Goal: Information Seeking & Learning: Learn about a topic

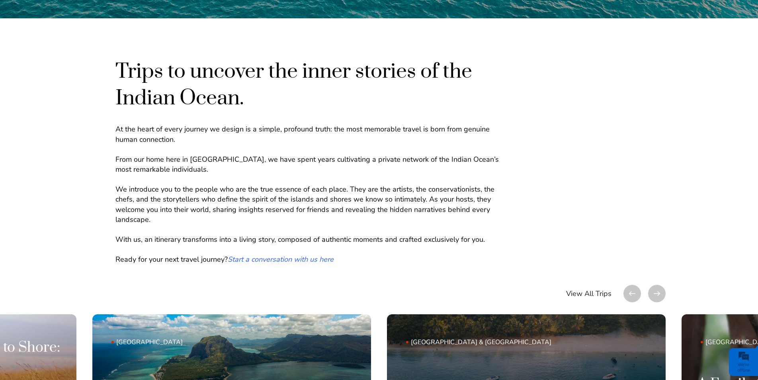
scroll to position [557, 0]
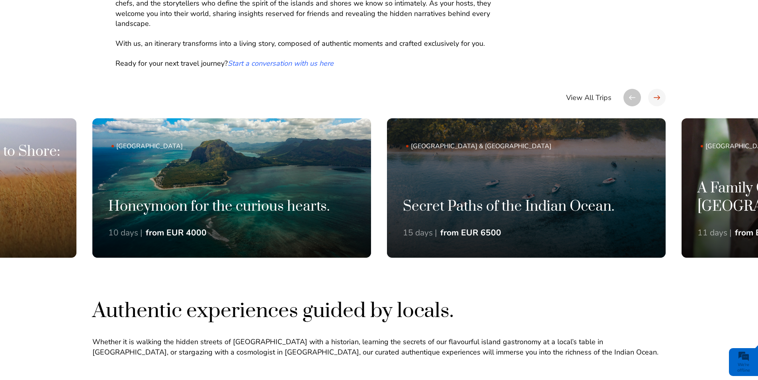
click at [657, 96] on div at bounding box center [657, 98] width 18 height 18
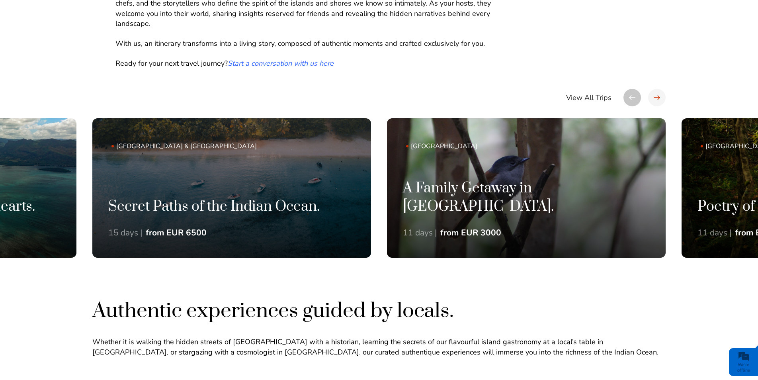
click at [657, 96] on div at bounding box center [657, 98] width 18 height 18
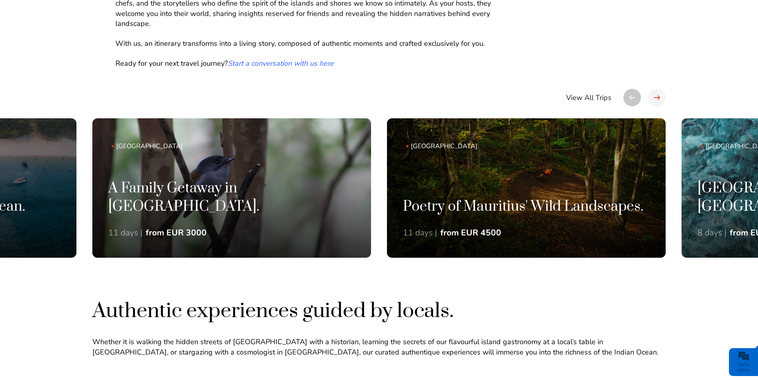
click at [657, 96] on div at bounding box center [657, 98] width 18 height 18
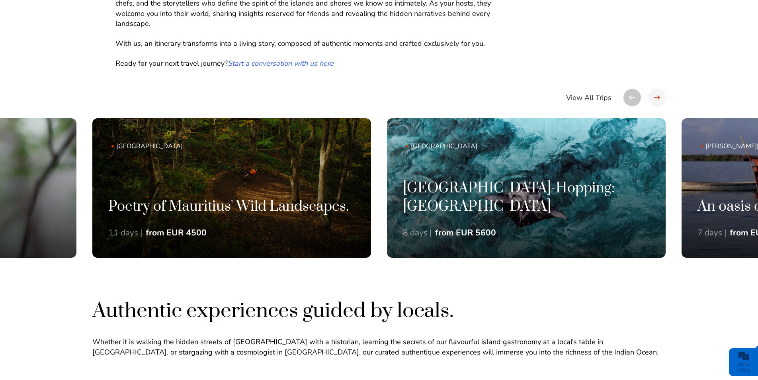
click at [657, 96] on div at bounding box center [657, 98] width 18 height 18
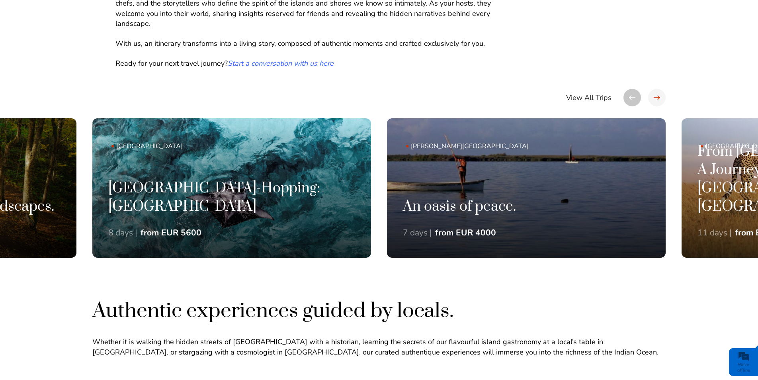
click at [657, 96] on div at bounding box center [657, 98] width 18 height 18
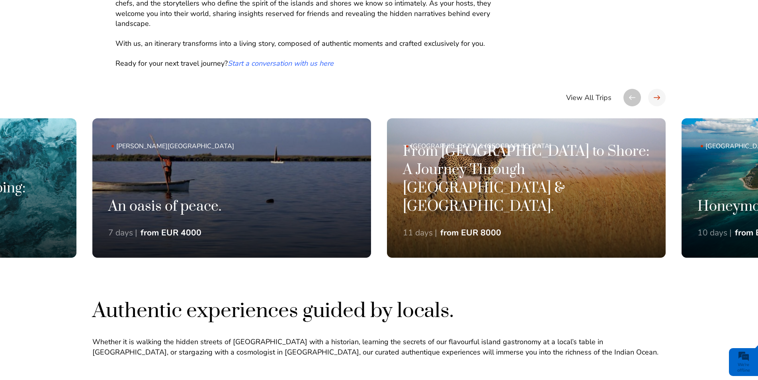
click at [657, 96] on div at bounding box center [657, 98] width 18 height 18
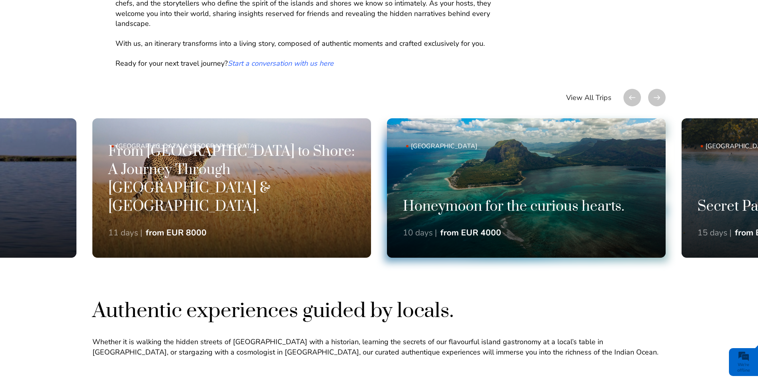
click at [504, 222] on div "Honeymoon for the curious hearts. 10 days | from EUR 4000" at bounding box center [526, 228] width 279 height 60
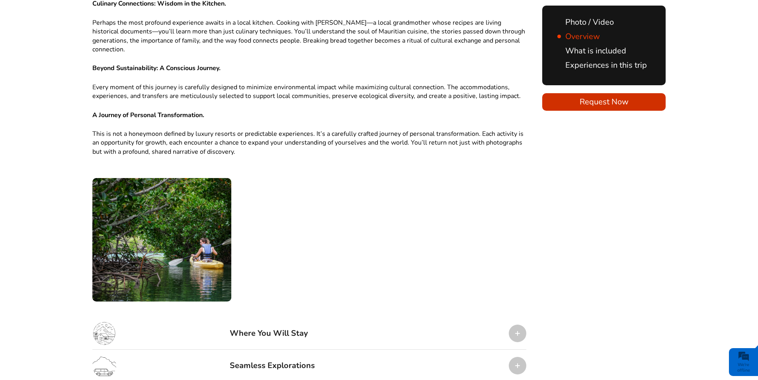
scroll to position [1274, 0]
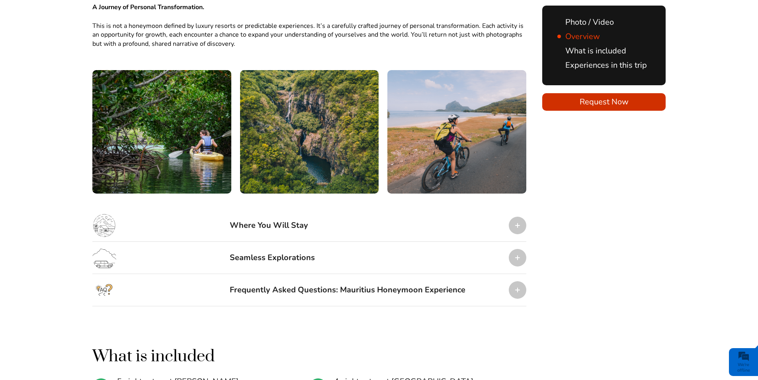
click at [518, 216] on div at bounding box center [518, 225] width 18 height 18
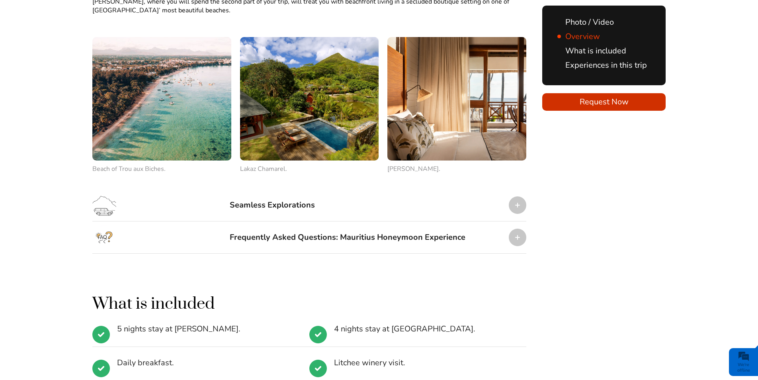
scroll to position [1592, 0]
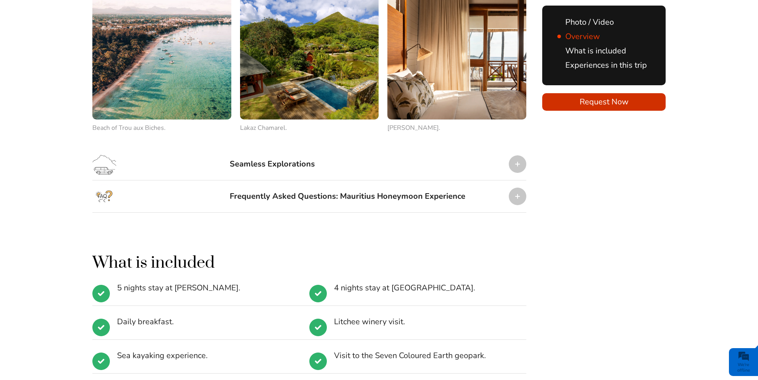
click at [242, 123] on span "Lakaz Chamarel." at bounding box center [263, 127] width 47 height 9
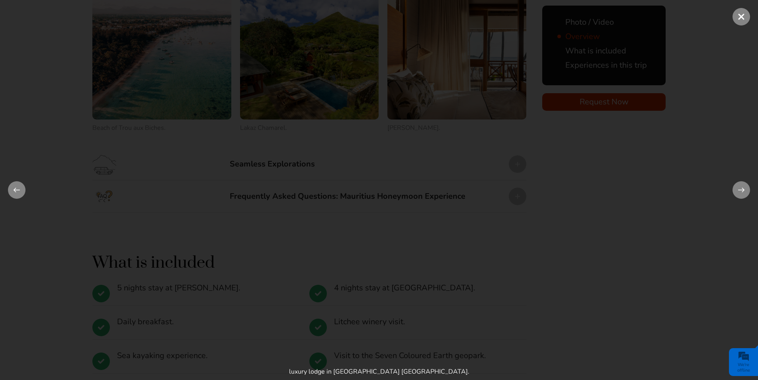
click at [736, 16] on span at bounding box center [741, 17] width 18 height 18
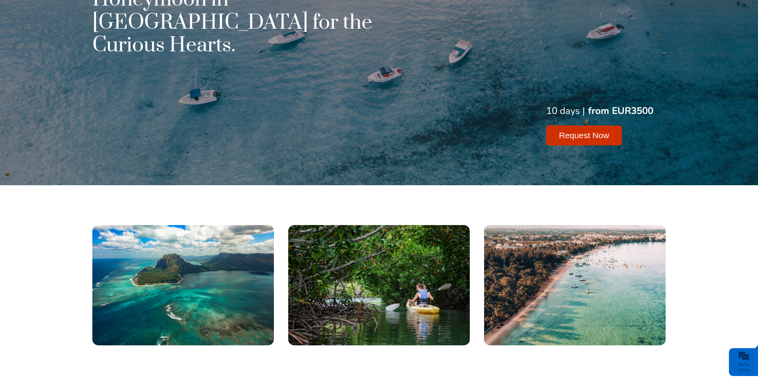
scroll to position [0, 0]
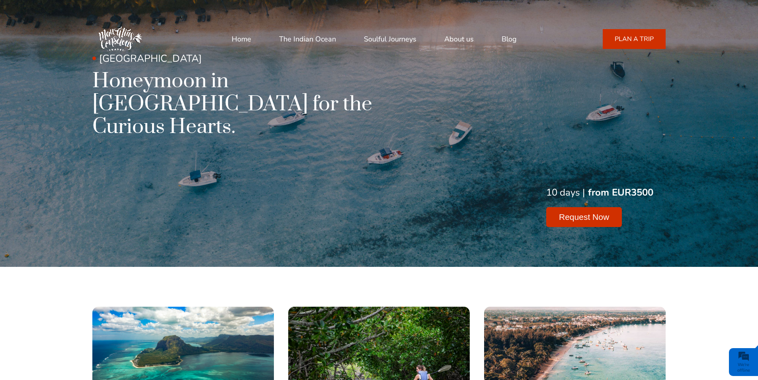
click at [378, 36] on link "Soulful Journeys" at bounding box center [390, 38] width 53 height 19
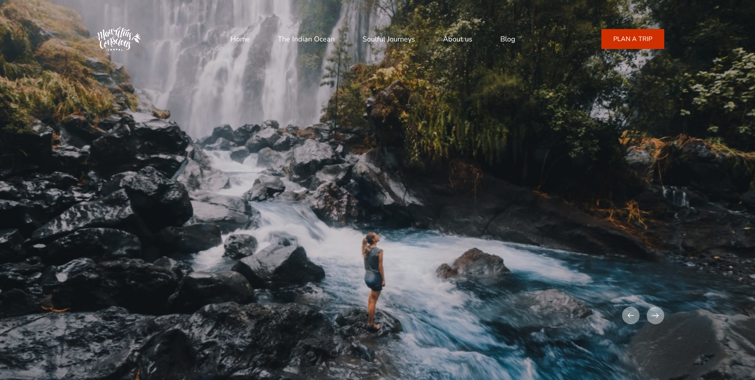
click at [456, 40] on link "About us" at bounding box center [457, 38] width 29 height 19
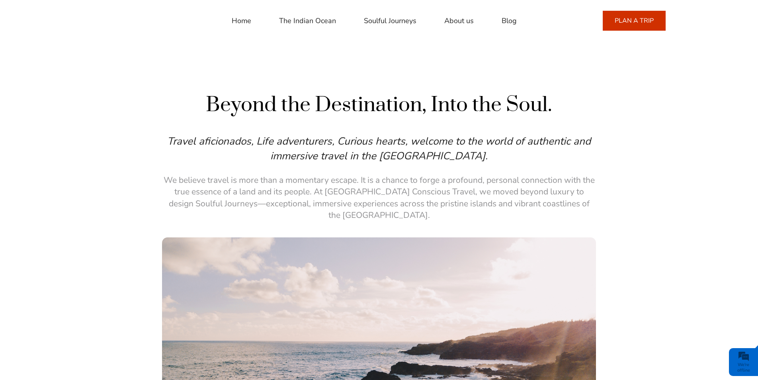
click at [314, 24] on link "The Indian Ocean" at bounding box center [307, 20] width 57 height 19
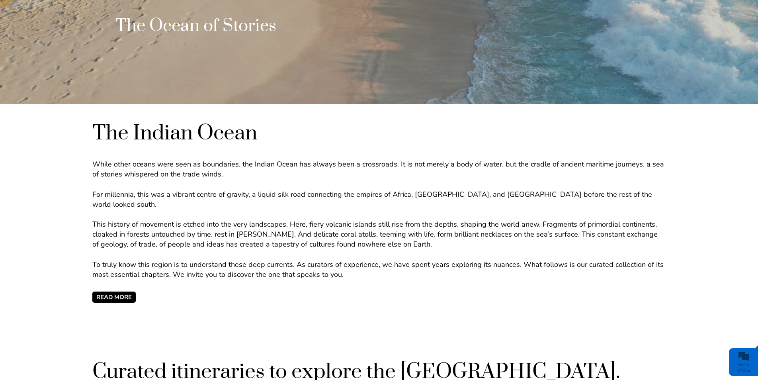
scroll to position [279, 0]
